Goal: Book appointment/travel/reservation

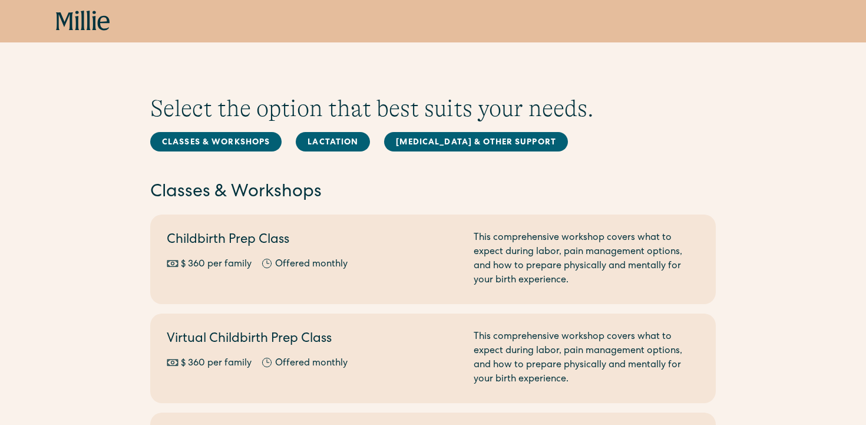
click at [93, 17] on icon at bounding box center [94, 20] width 4 height 19
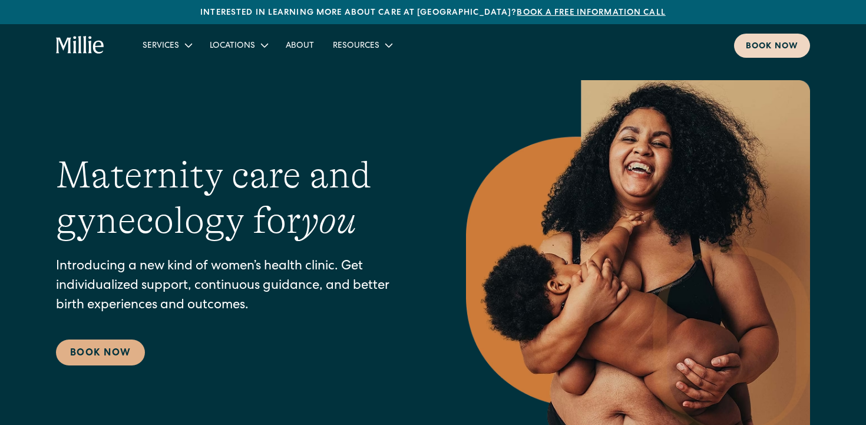
click at [762, 47] on div "Book now" at bounding box center [772, 47] width 52 height 12
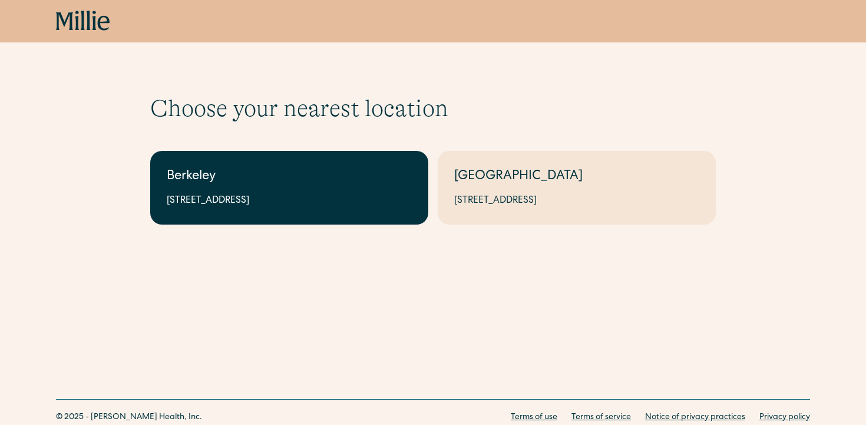
click at [288, 196] on div "2999 Regent St, Suite 524, Berkeley, CA 94705" at bounding box center [289, 201] width 245 height 14
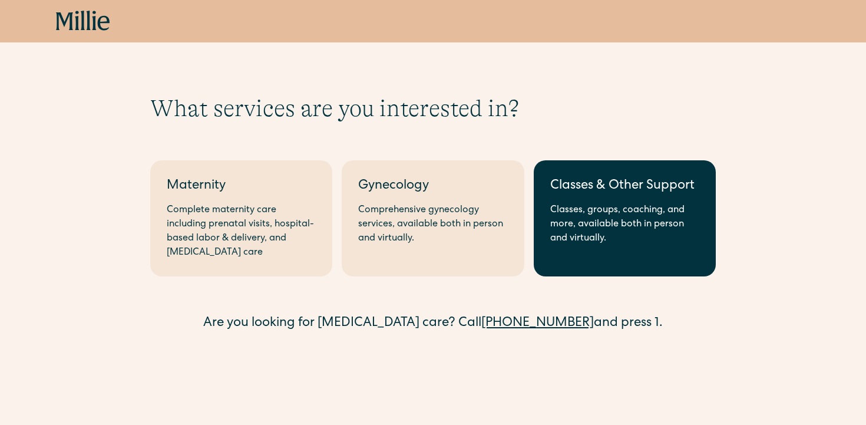
click at [558, 226] on div "Classes, groups, coaching, and more, available both in person and virtually." at bounding box center [624, 224] width 149 height 42
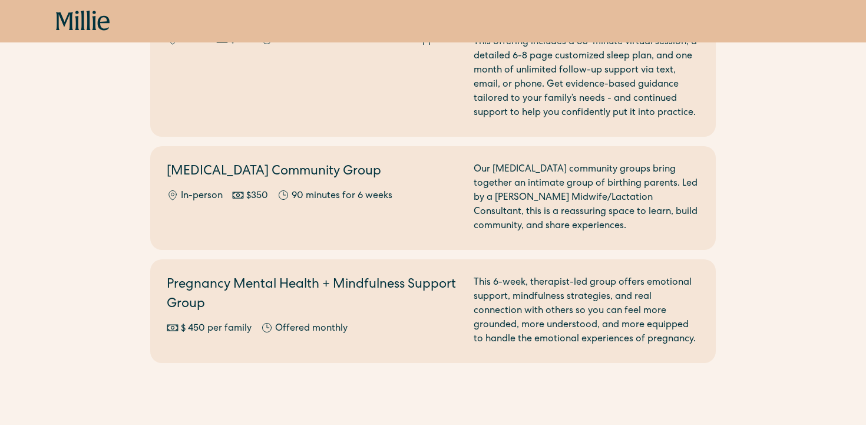
scroll to position [1355, 0]
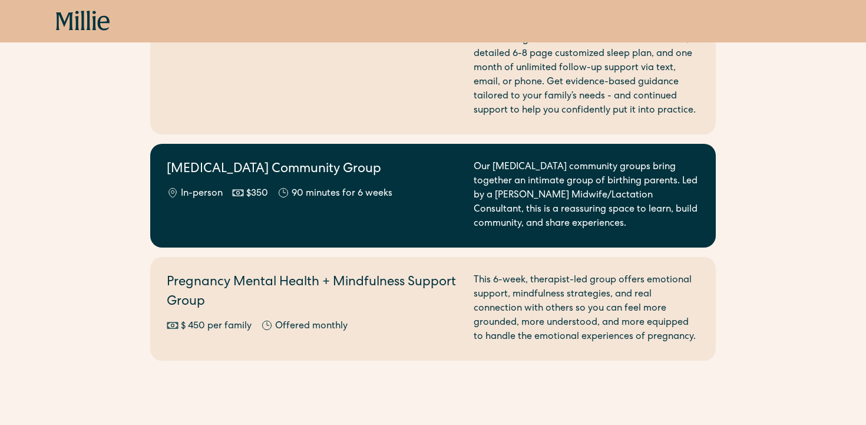
click at [328, 198] on div "[MEDICAL_DATA] Community Group In-person $350 90 minutes for 6 weeks" at bounding box center [313, 195] width 293 height 71
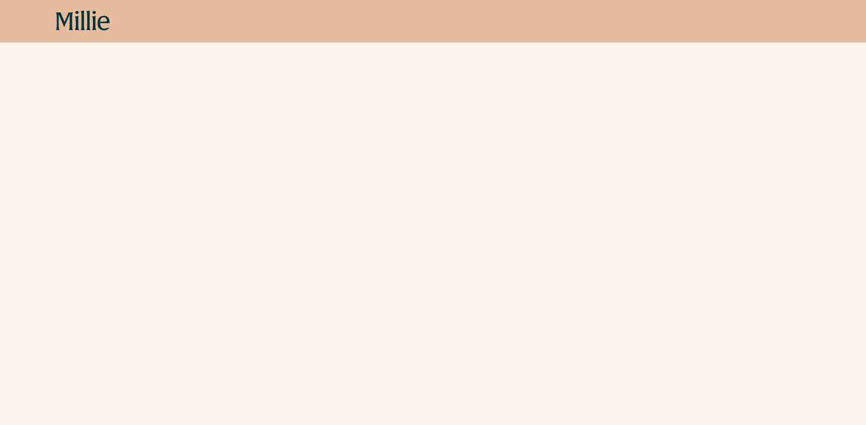
scroll to position [453, 0]
click at [202, 20] on div "Book now" at bounding box center [433, 21] width 754 height 21
